Goal: Task Accomplishment & Management: Use online tool/utility

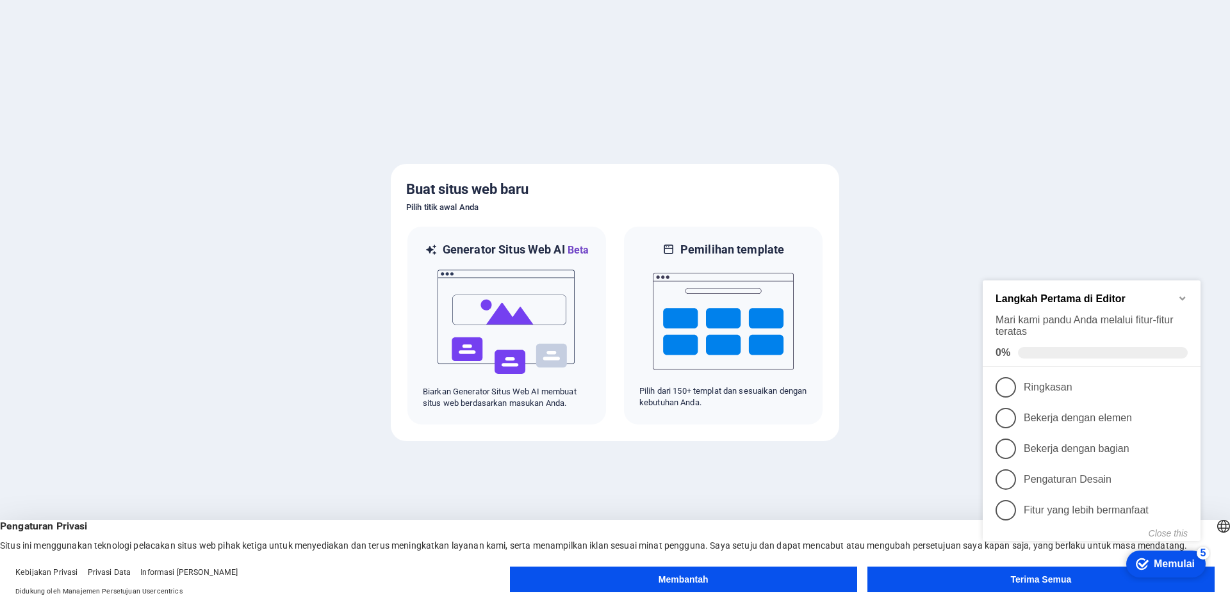
click at [1184, 295] on icon "Minimize checklist" at bounding box center [1182, 298] width 10 height 10
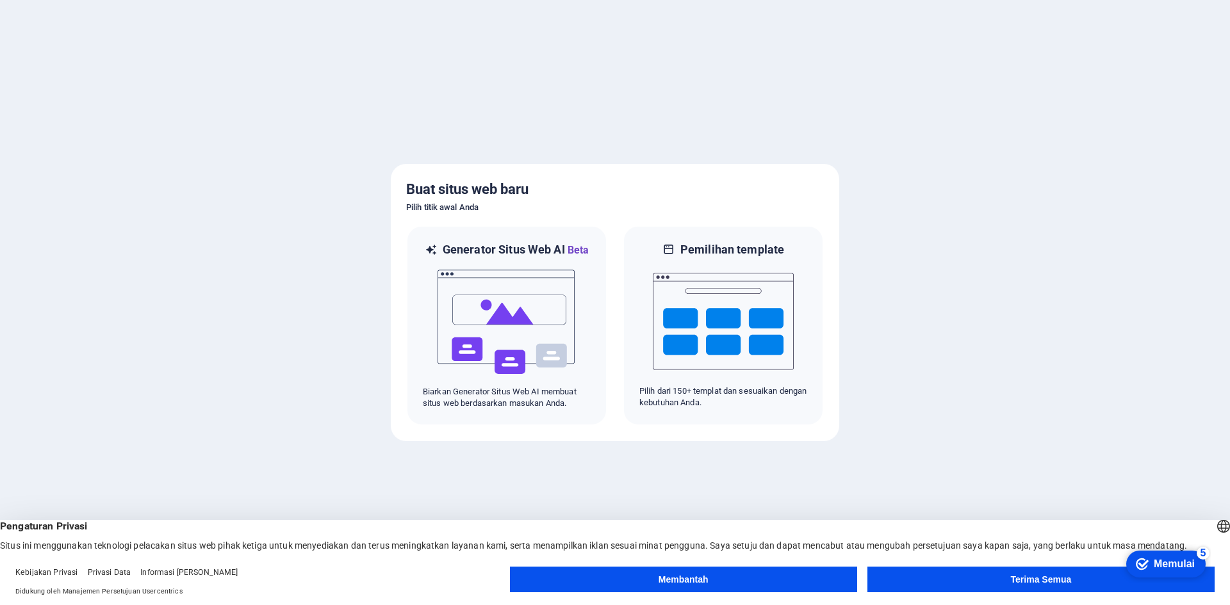
click at [1181, 564] on font "Memulai" at bounding box center [1174, 564] width 41 height 11
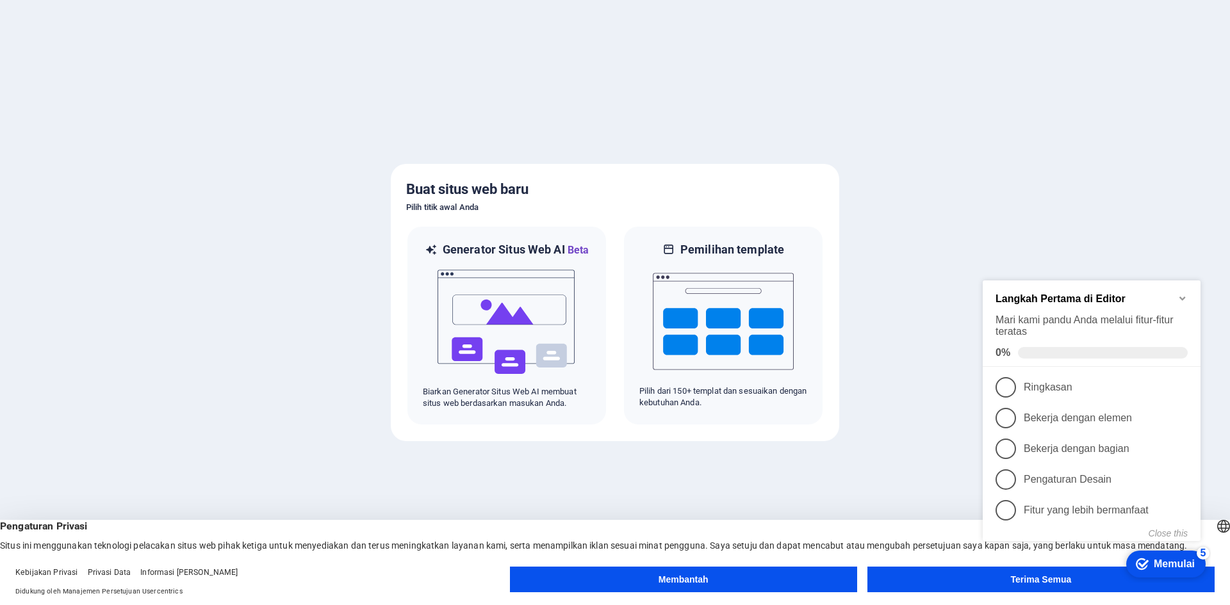
click at [1179, 563] on font "Memulai" at bounding box center [1174, 564] width 41 height 11
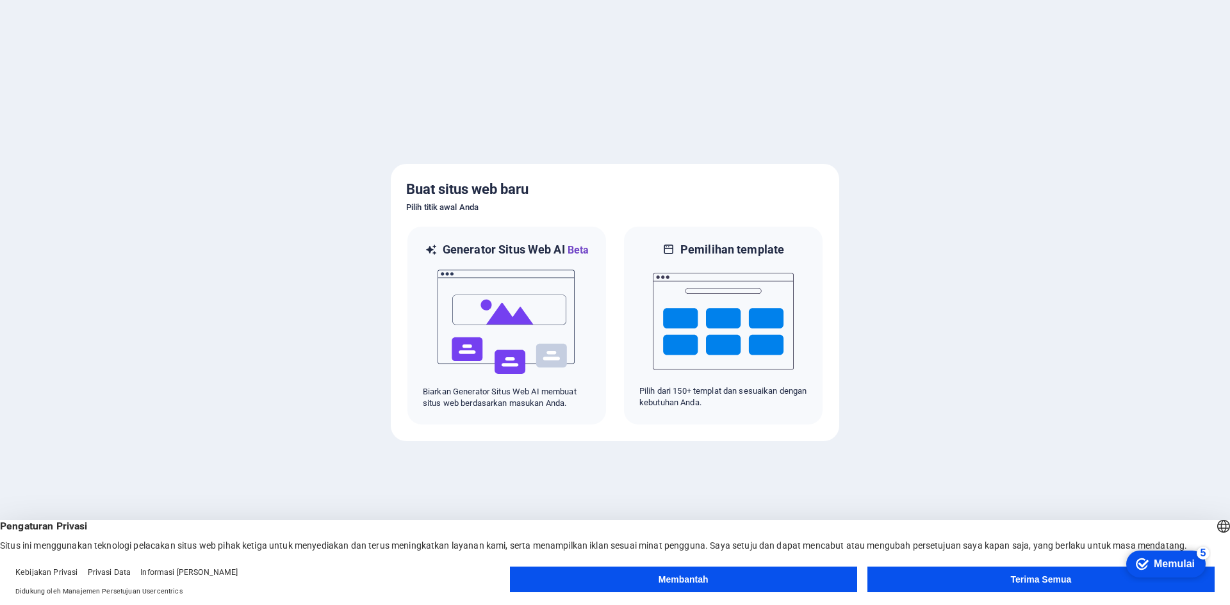
click at [932, 581] on button "Terima Semua" at bounding box center [1040, 580] width 347 height 26
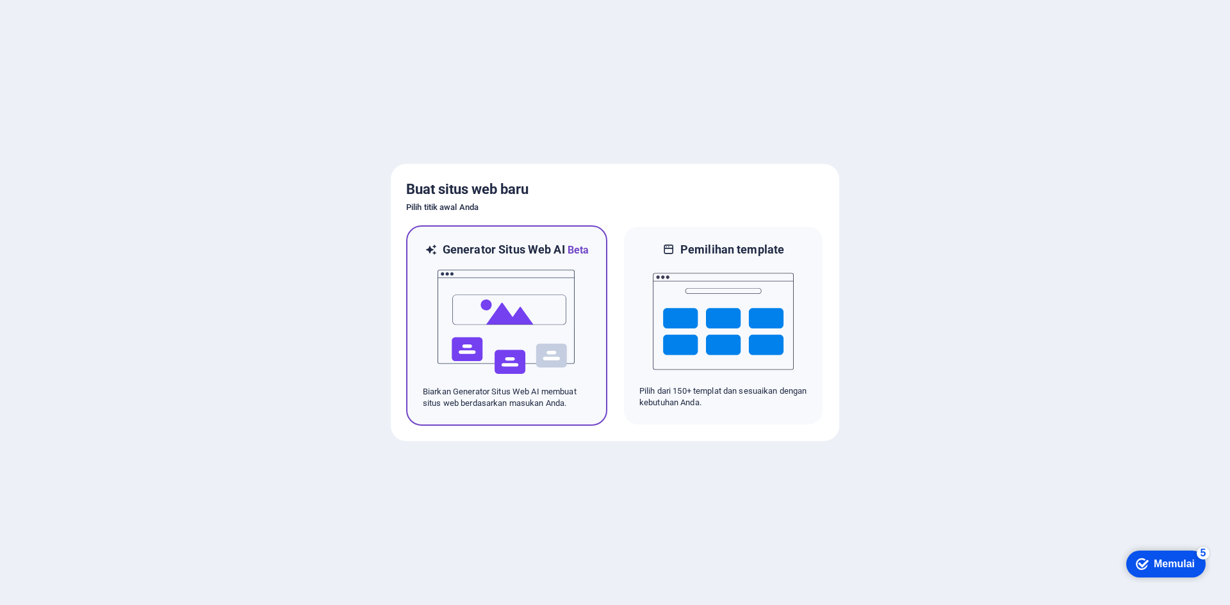
click at [502, 329] on img at bounding box center [506, 322] width 141 height 128
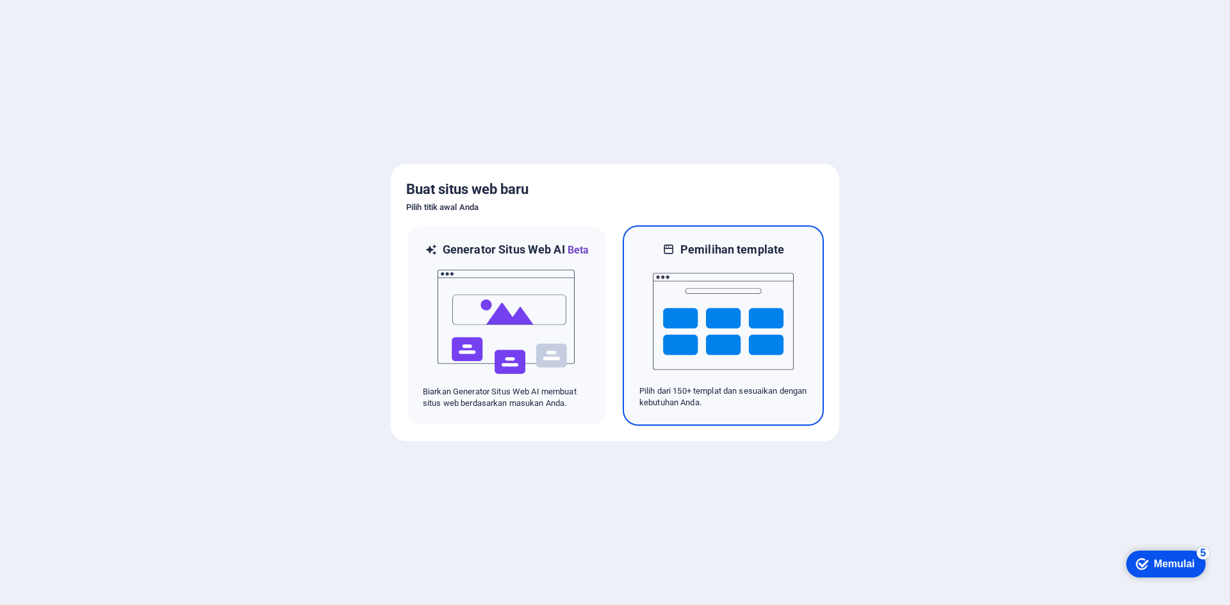
click at [691, 291] on img at bounding box center [723, 321] width 141 height 128
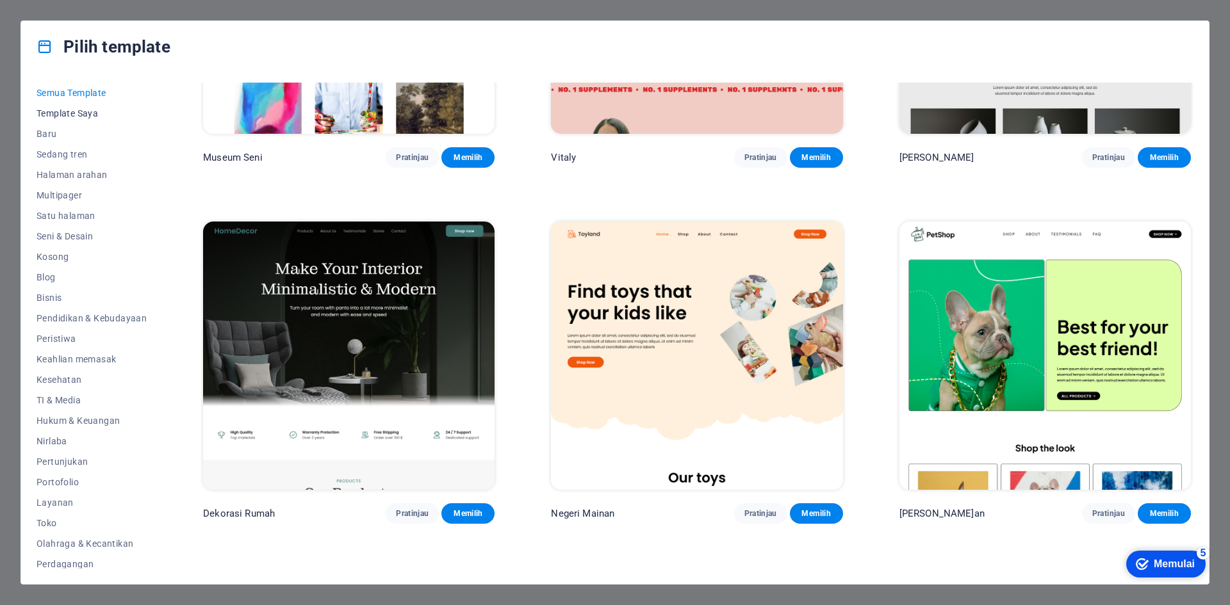
click at [78, 118] on font "Template Saya" at bounding box center [67, 113] width 61 height 10
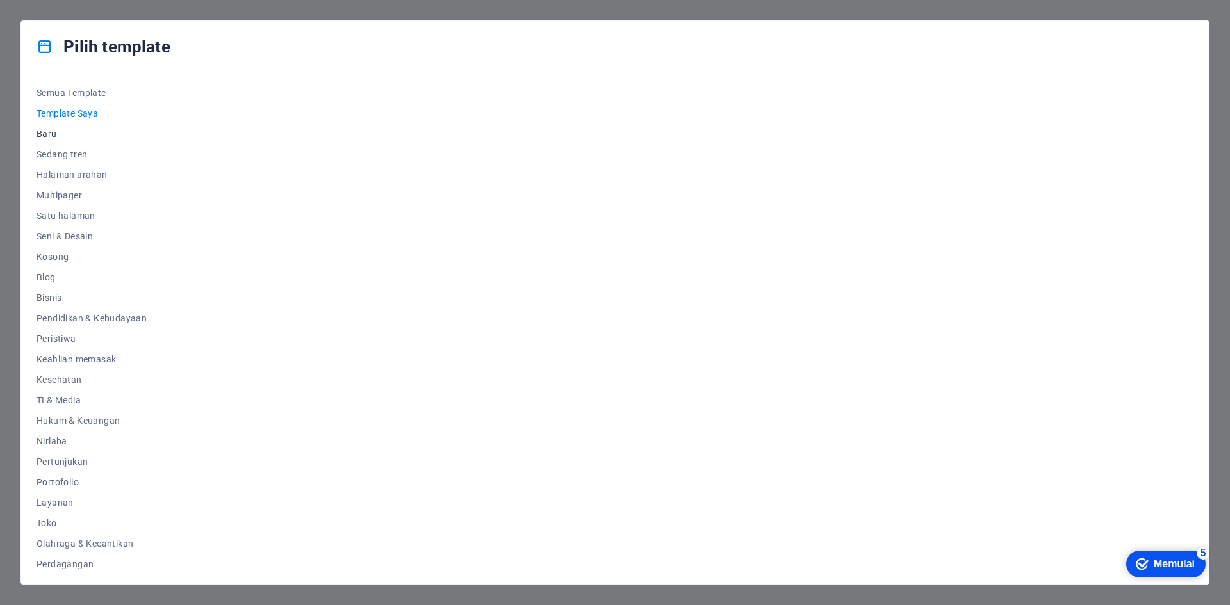
click at [52, 135] on font "Baru" at bounding box center [47, 134] width 20 height 10
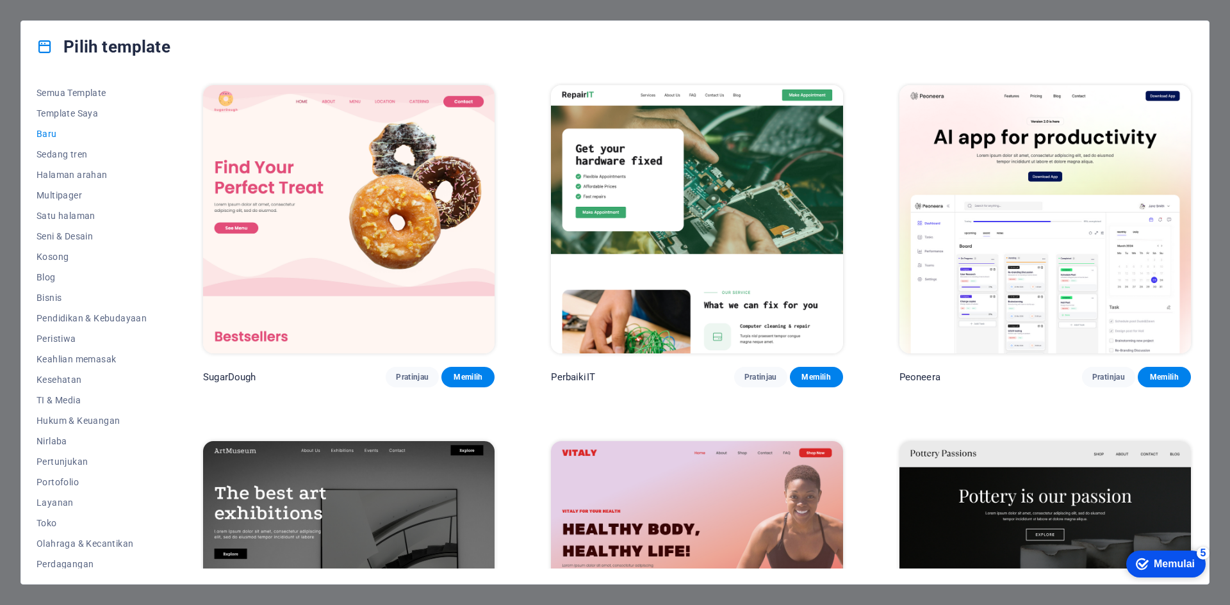
drag, startPoint x: 87, startPoint y: 92, endPoint x: 166, endPoint y: 94, distance: 78.8
click at [147, 94] on div "Semua Template Template Saya Baru Sedang tren Halaman arahan Multipager Satu ha…" at bounding box center [100, 326] width 126 height 486
